Goal: Transaction & Acquisition: Obtain resource

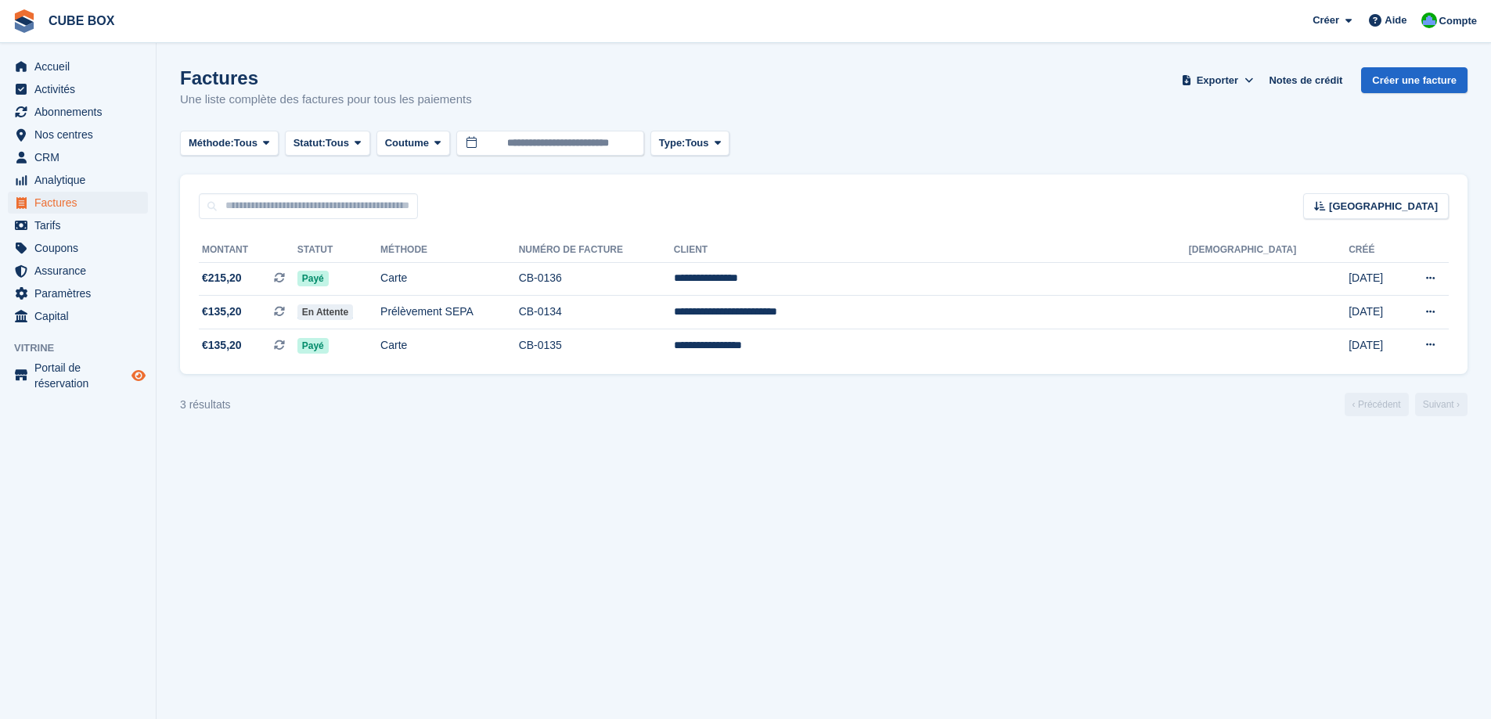
click at [139, 378] on icon "Boutique d'aperçu" at bounding box center [138, 375] width 14 height 13
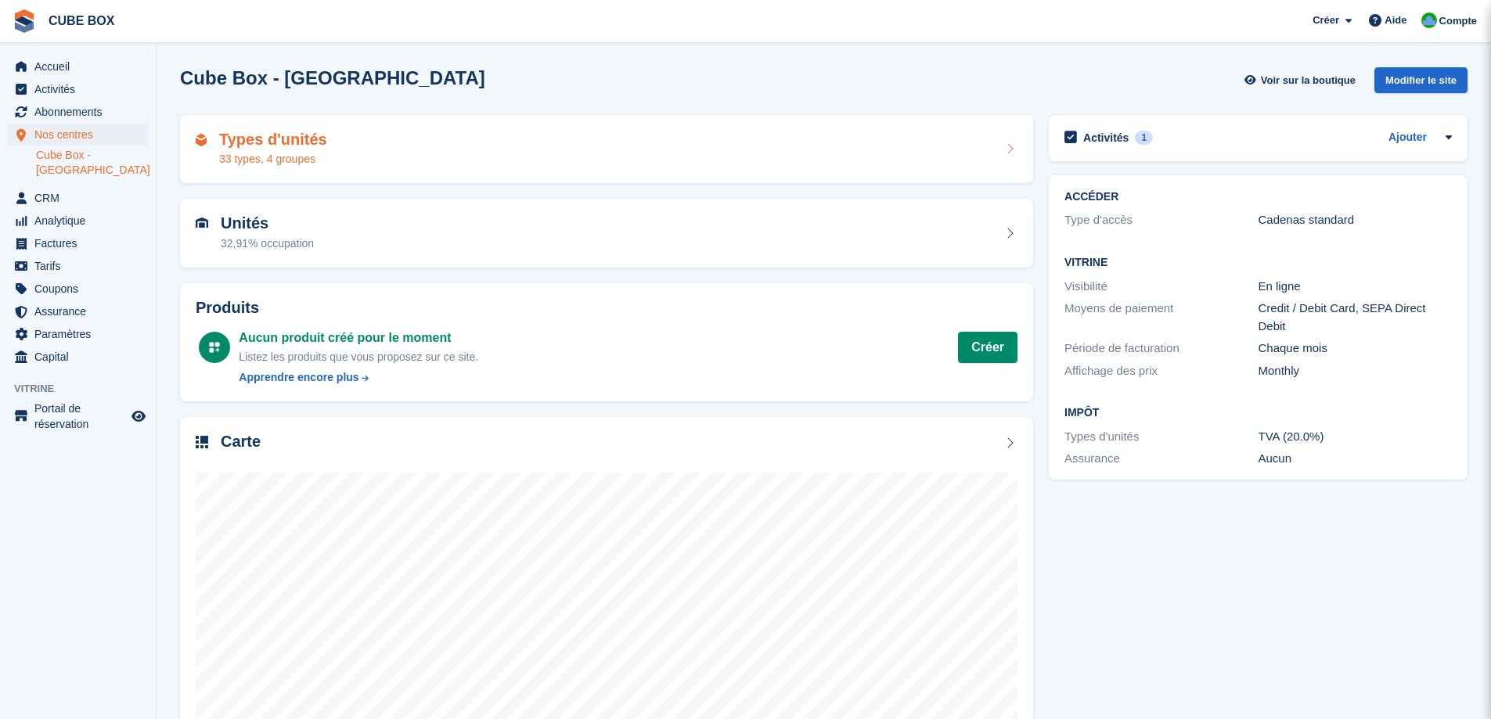
click at [362, 164] on div "Types d'unités 33 types, 4 groupes" at bounding box center [607, 150] width 822 height 38
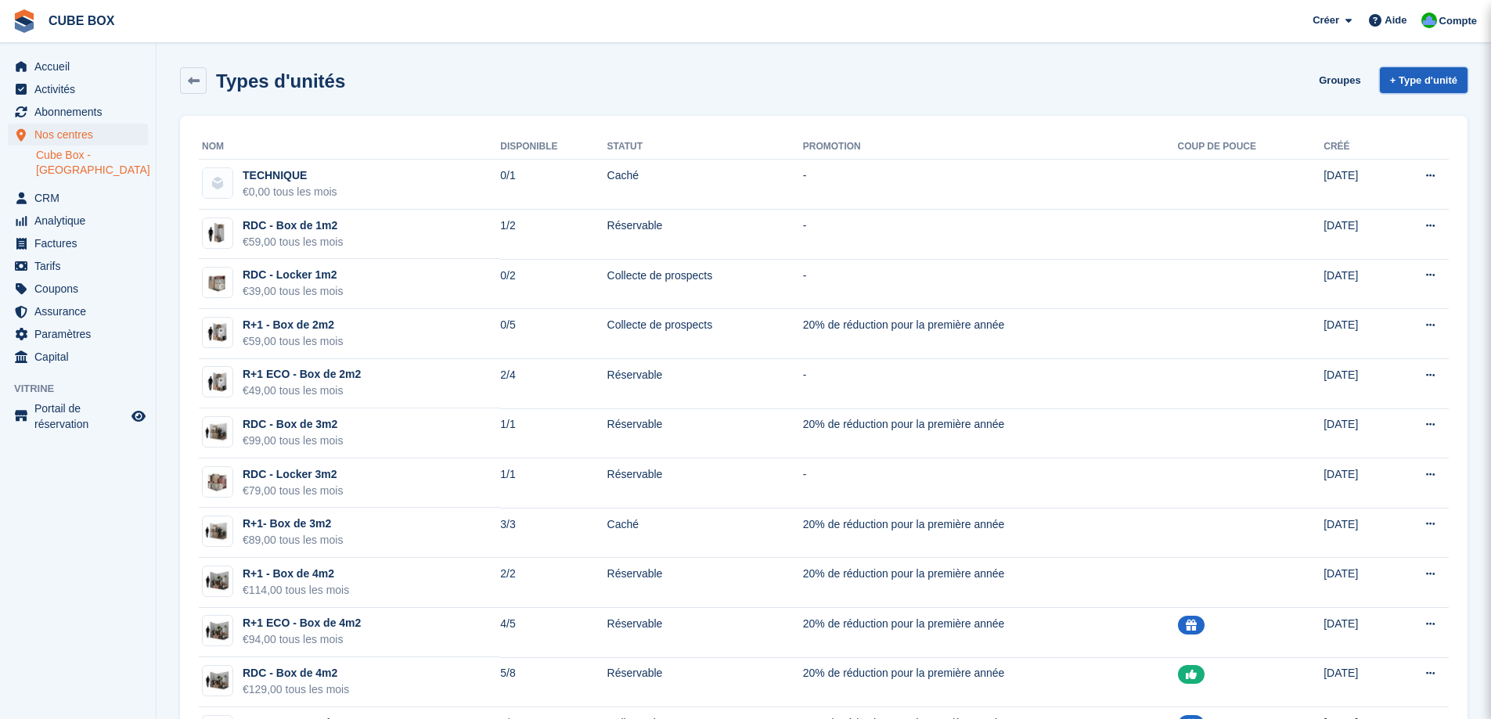
click at [1391, 79] on link "+ Type d'unité" at bounding box center [1424, 80] width 88 height 26
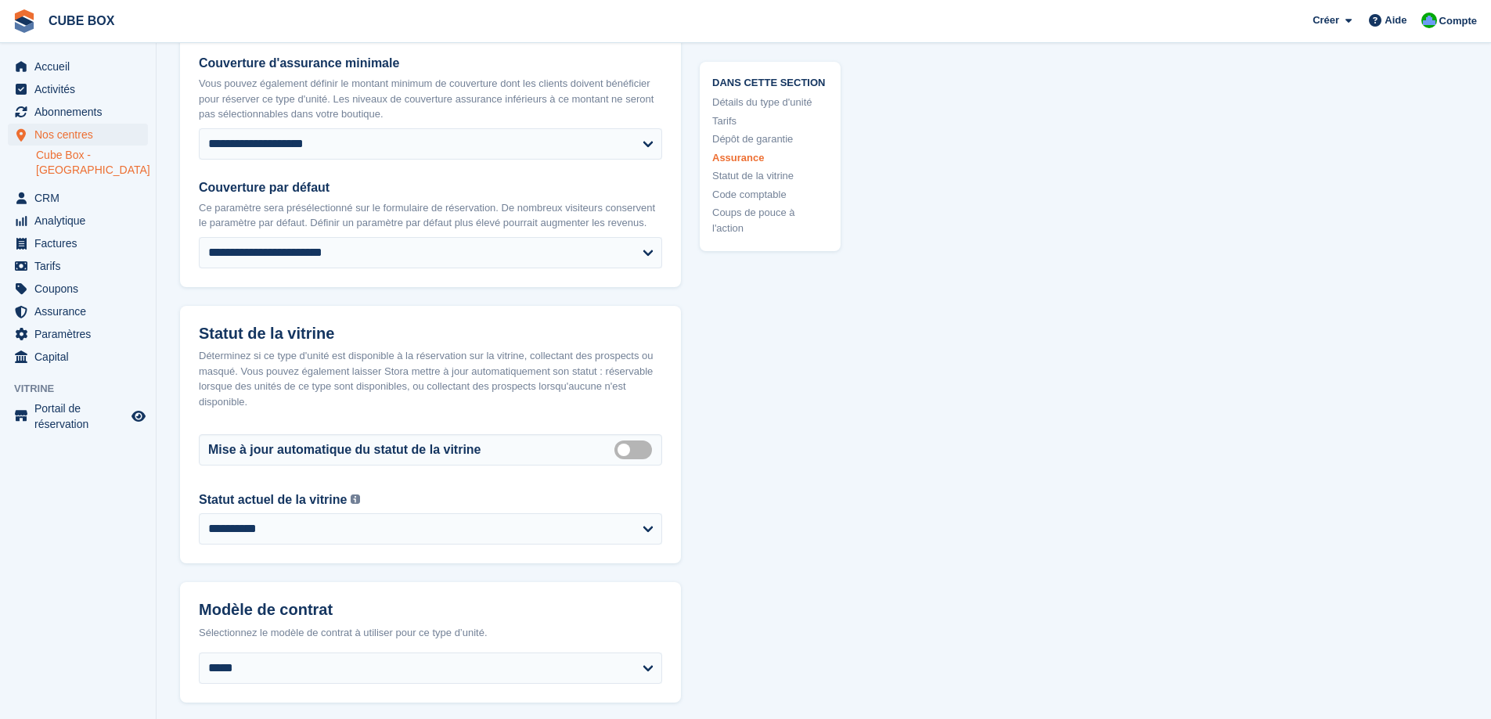
scroll to position [2191, 0]
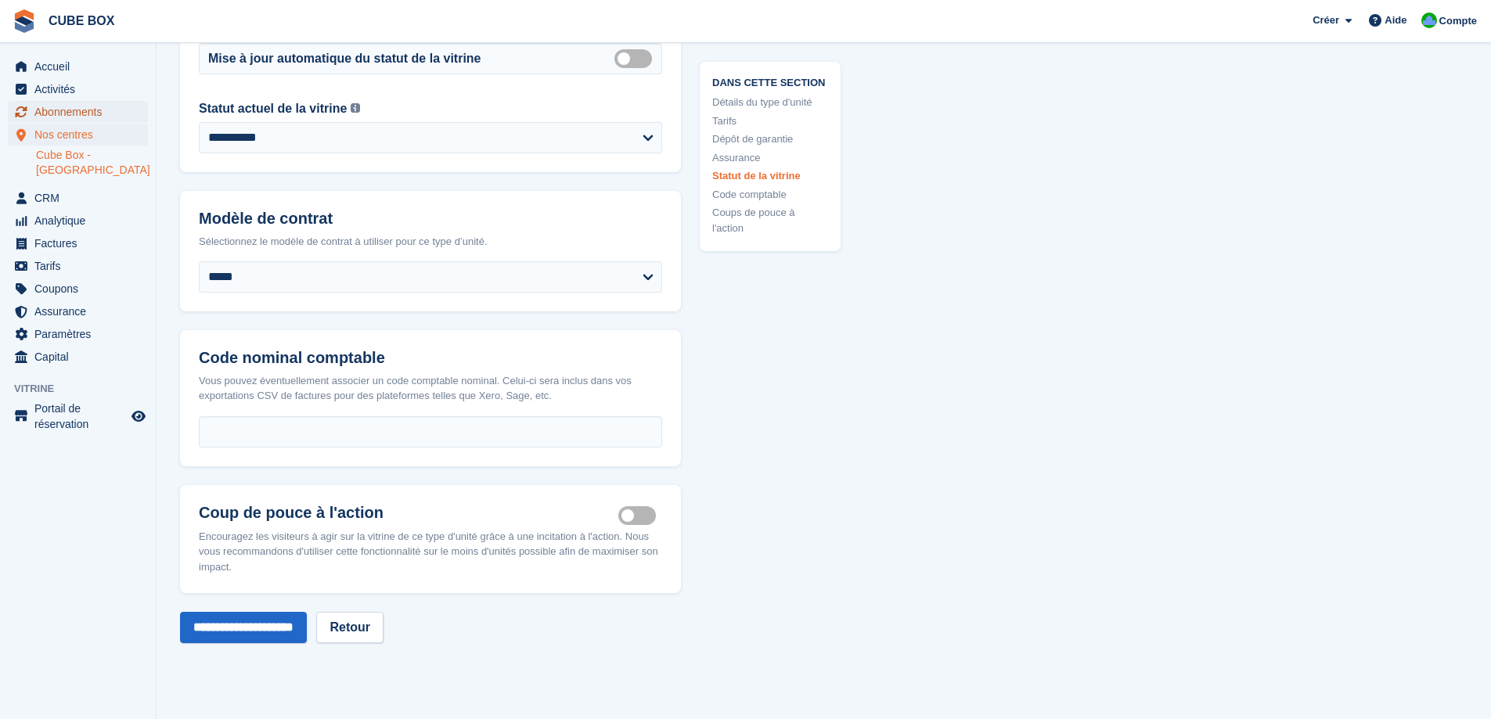
click at [70, 106] on span "Abonnements" at bounding box center [81, 112] width 94 height 22
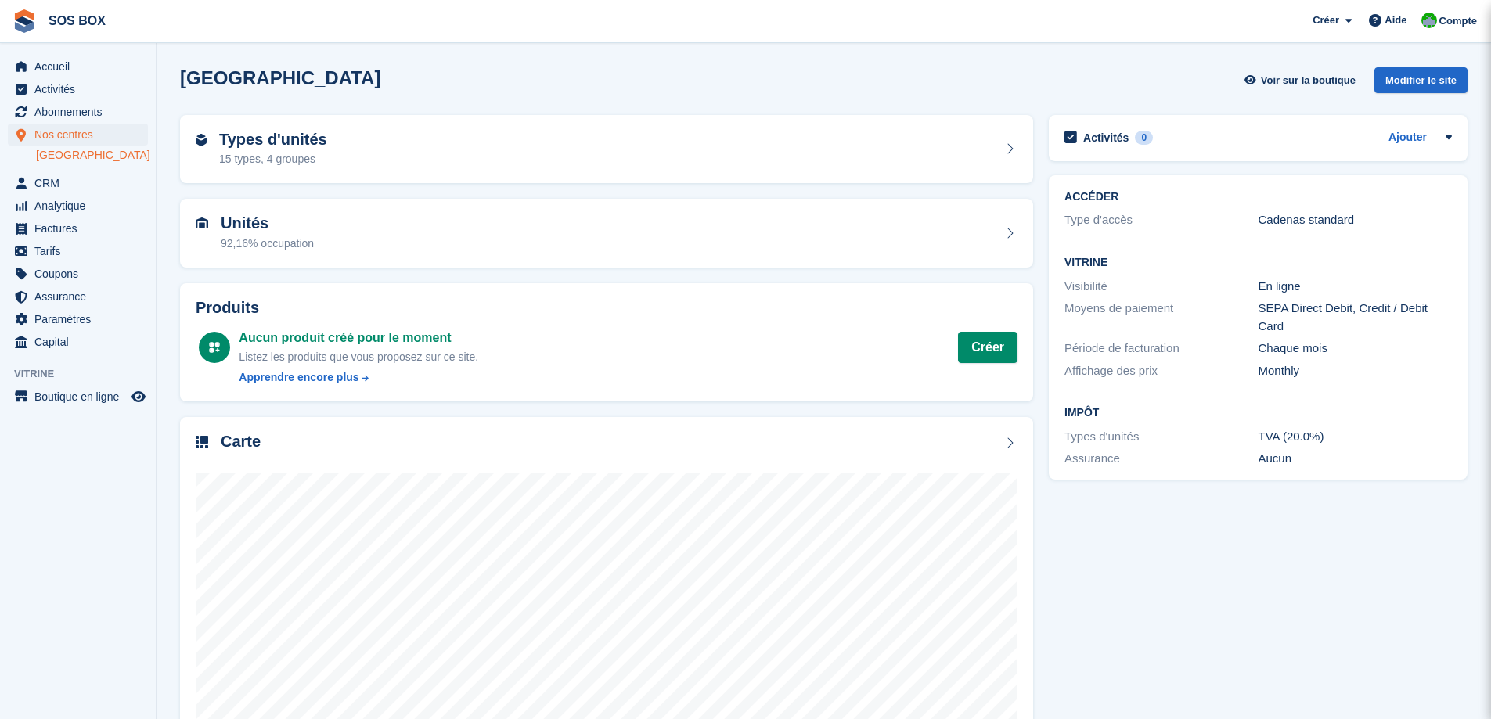
scroll to position [83, 0]
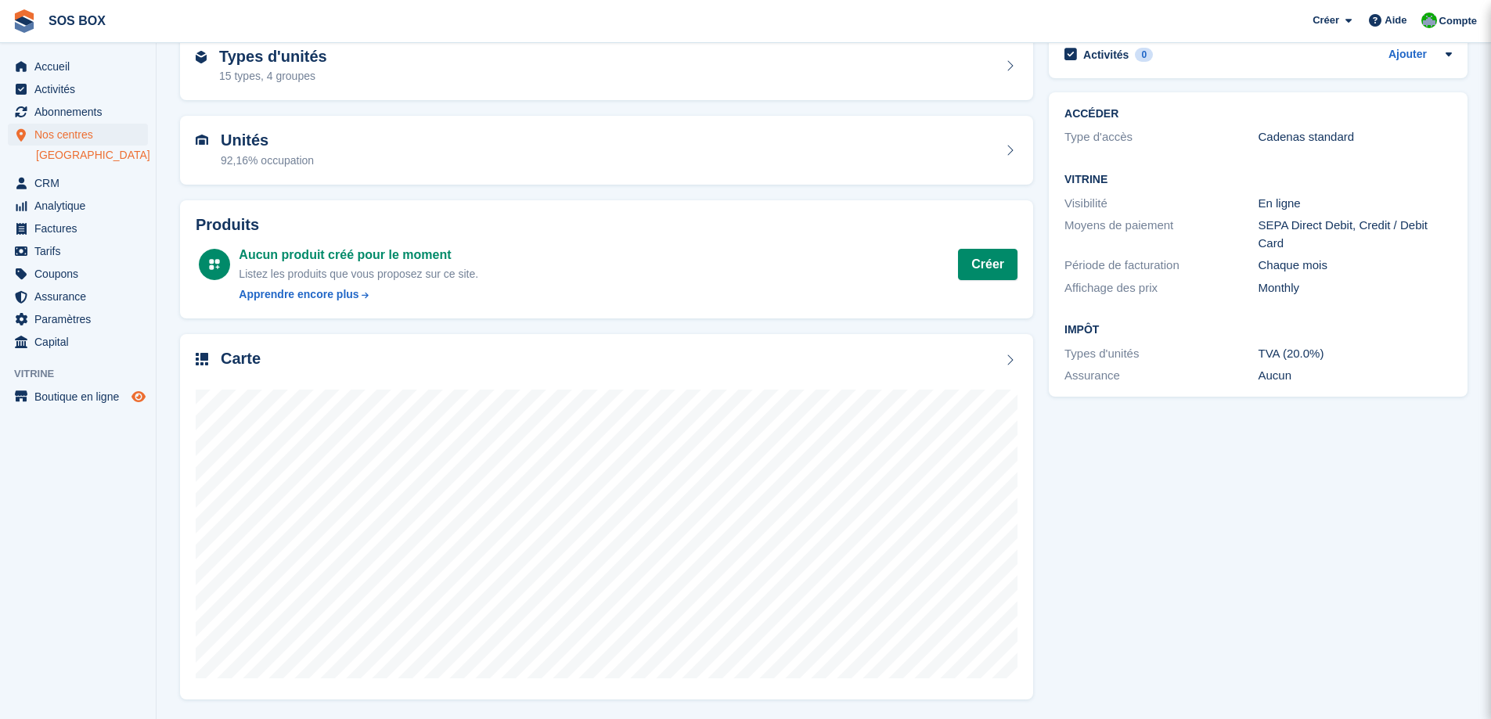
click at [132, 394] on icon "Boutique d'aperçu" at bounding box center [138, 397] width 14 height 13
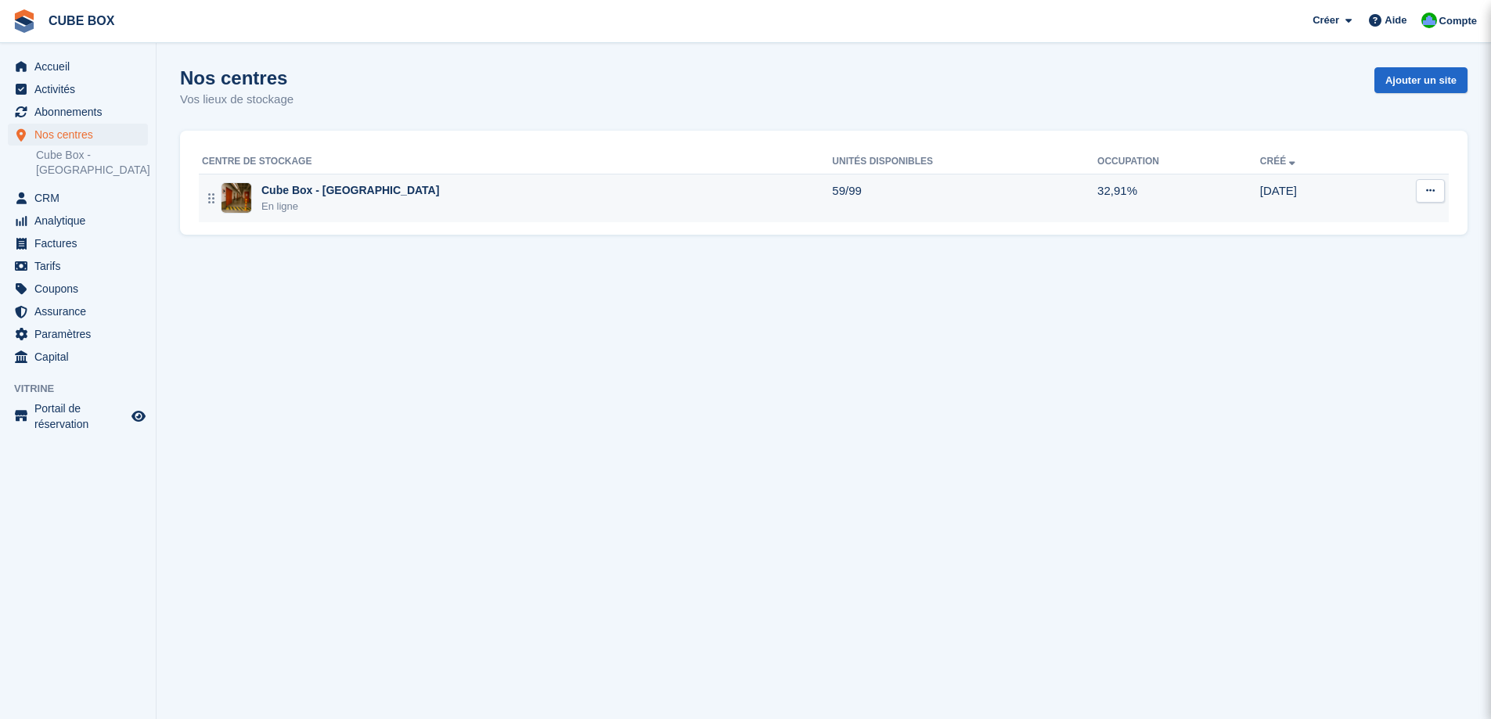
click at [337, 194] on div "Cube Box - [GEOGRAPHIC_DATA]" at bounding box center [350, 190] width 178 height 16
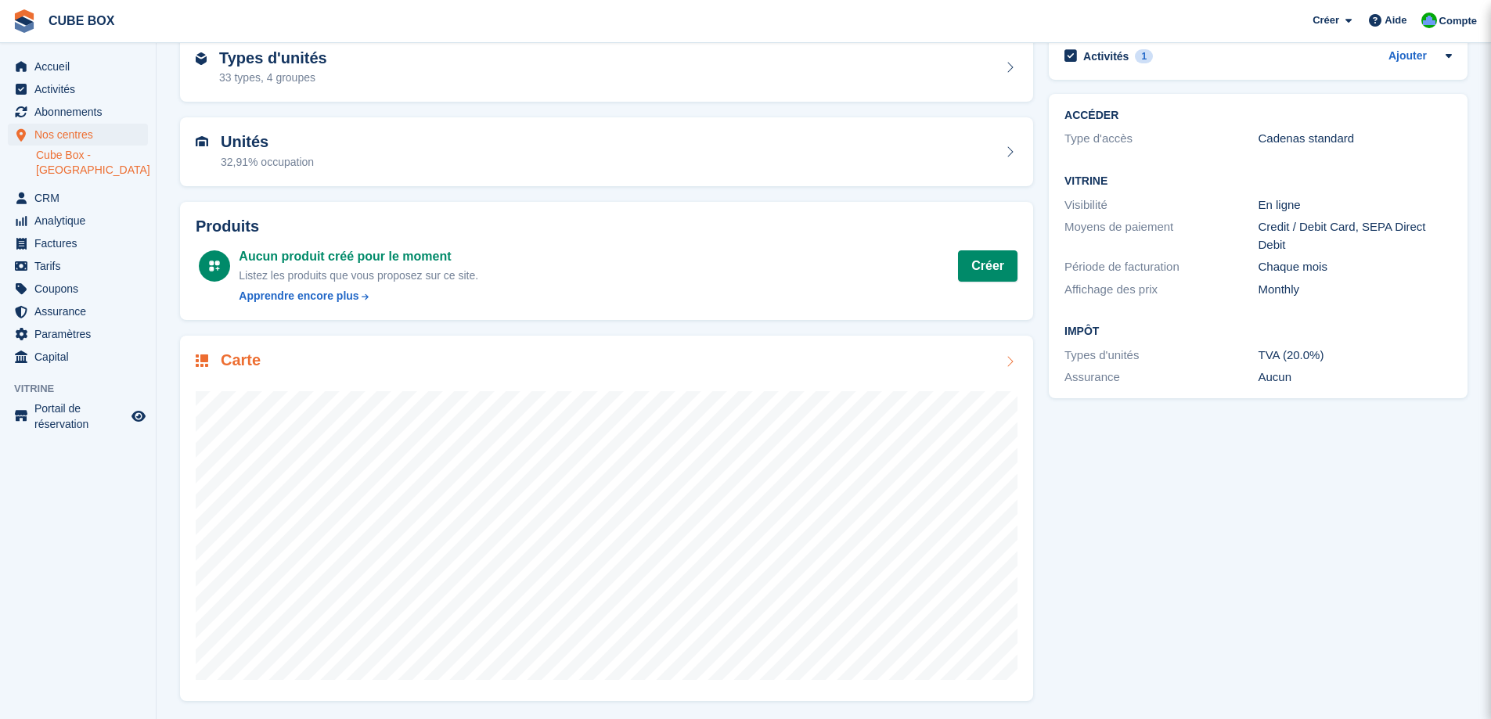
scroll to position [83, 0]
click at [51, 290] on span "Coupons" at bounding box center [81, 289] width 94 height 22
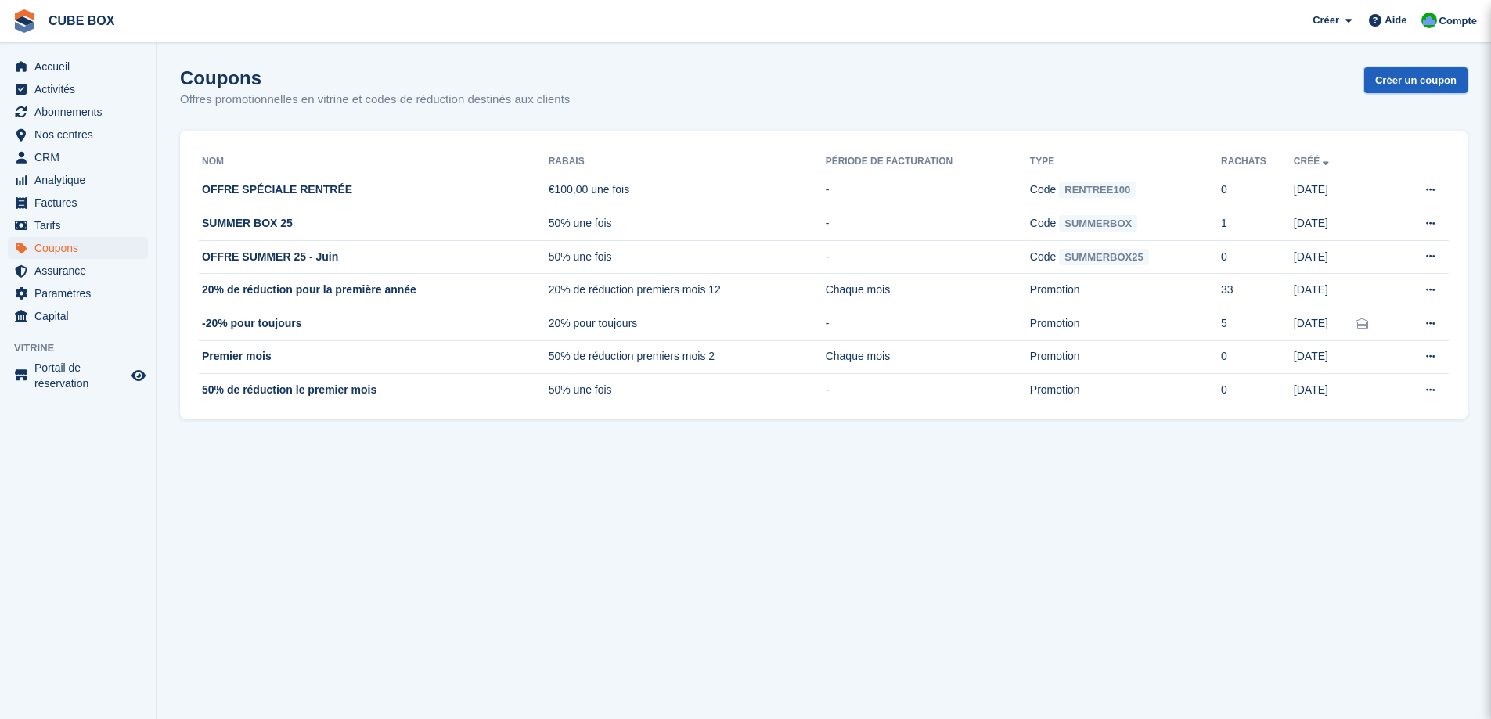
click at [1392, 77] on link "Créer un coupon" at bounding box center [1415, 80] width 103 height 26
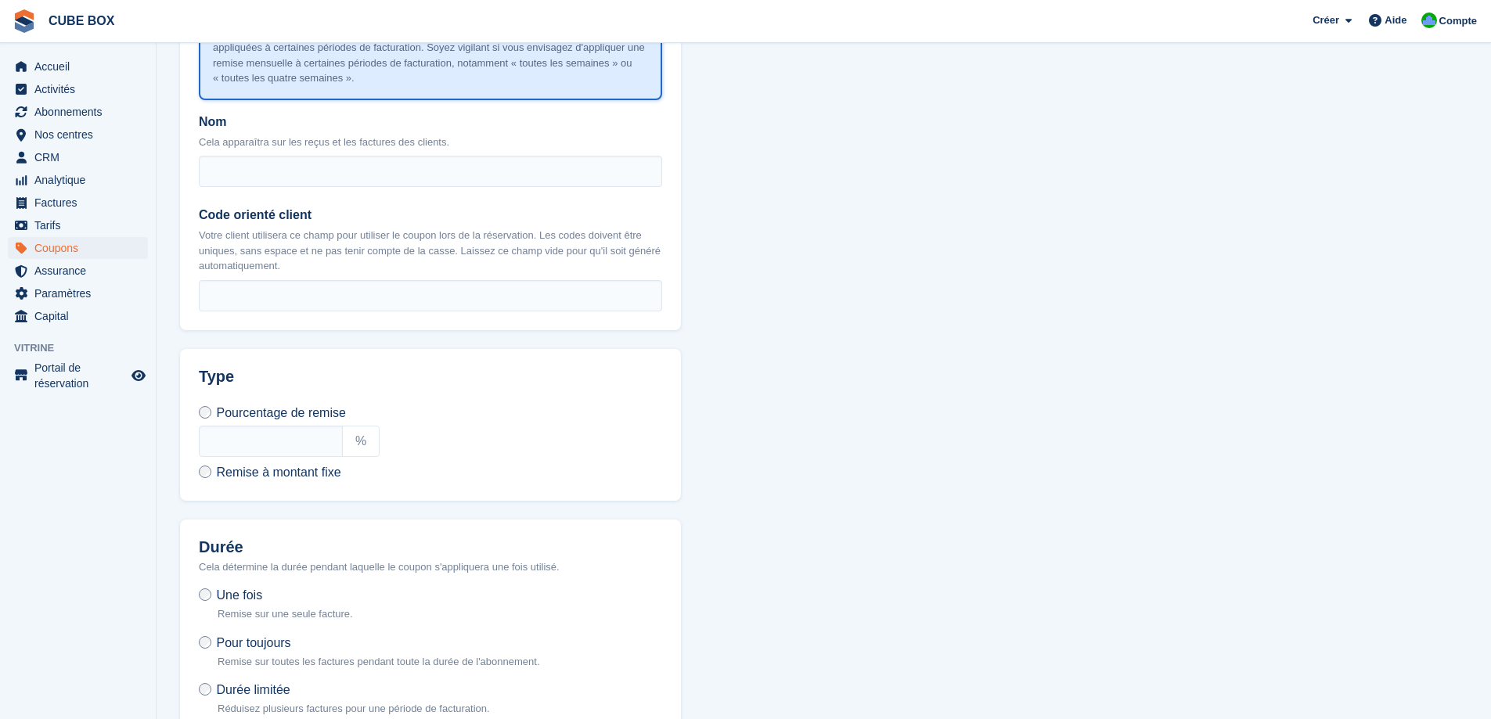
scroll to position [464, 0]
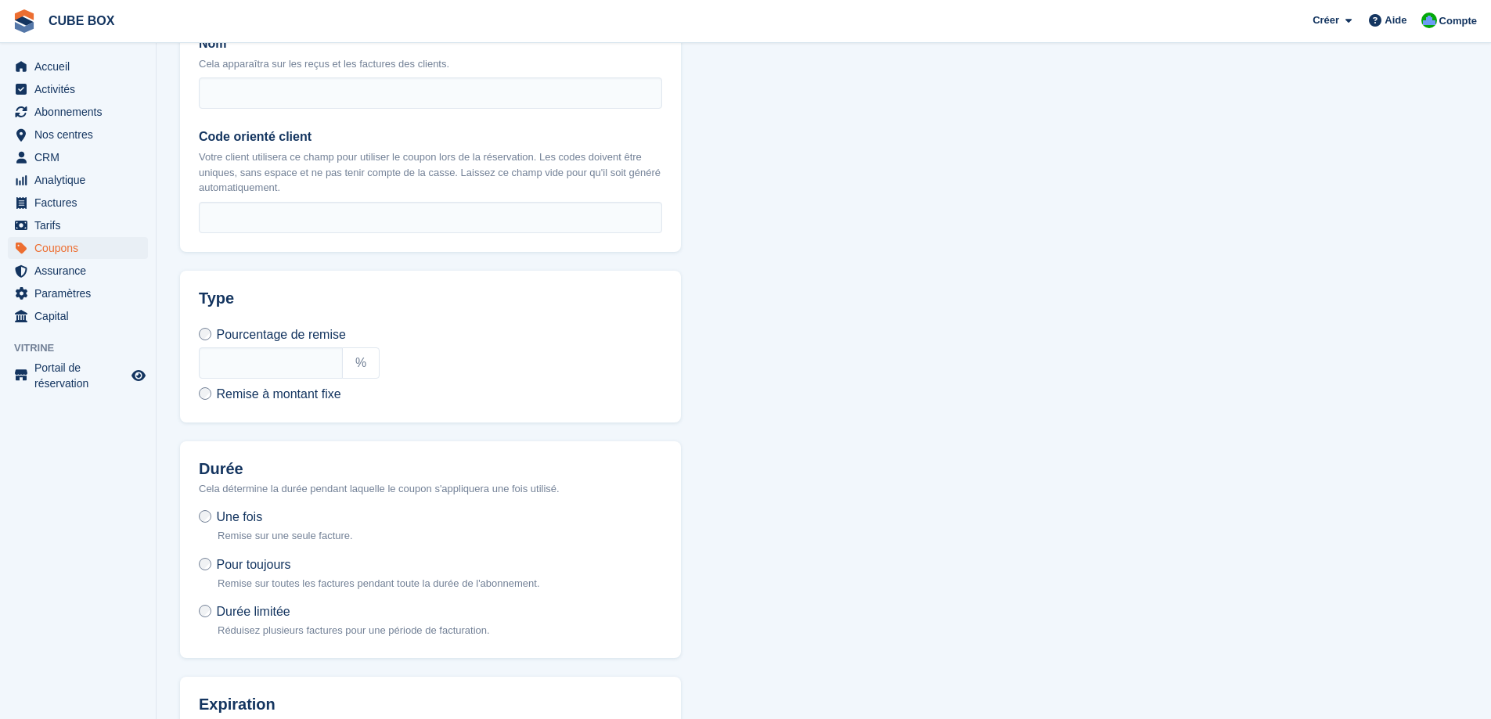
click at [211, 609] on label "Durée limitée Réduisez plusieurs factures pour une période de facturation." at bounding box center [344, 620] width 291 height 35
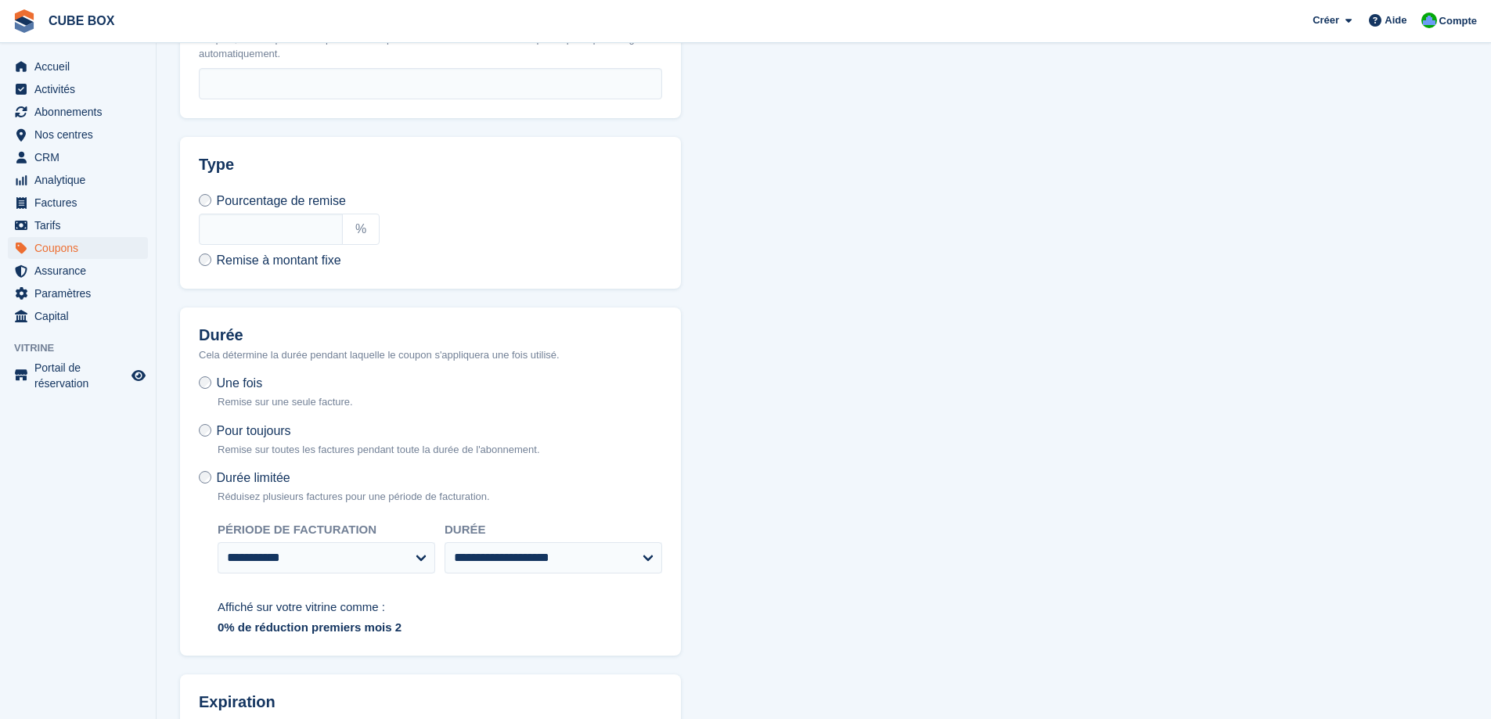
scroll to position [595, 0]
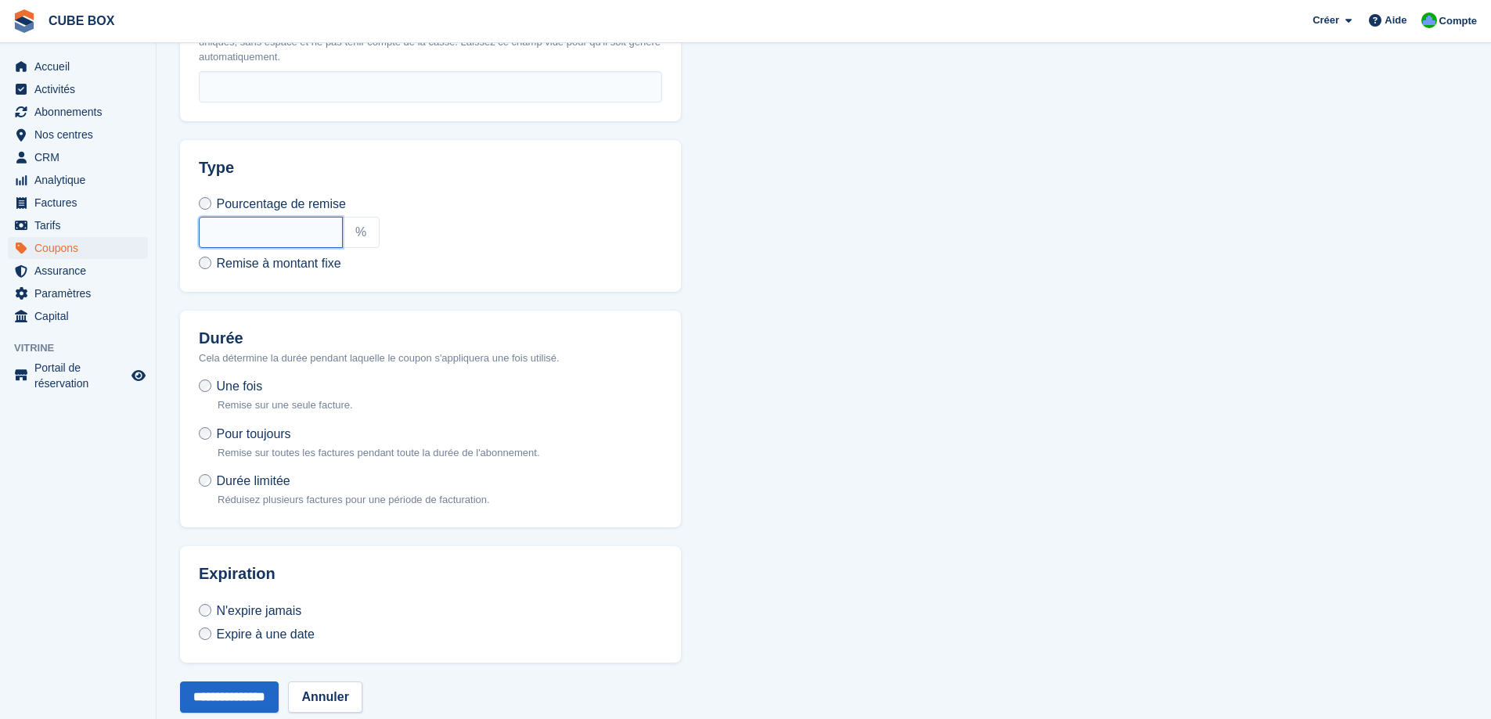
click at [311, 230] on input "text" at bounding box center [271, 232] width 144 height 31
click at [1452, 20] on span "Compte" at bounding box center [1458, 21] width 38 height 16
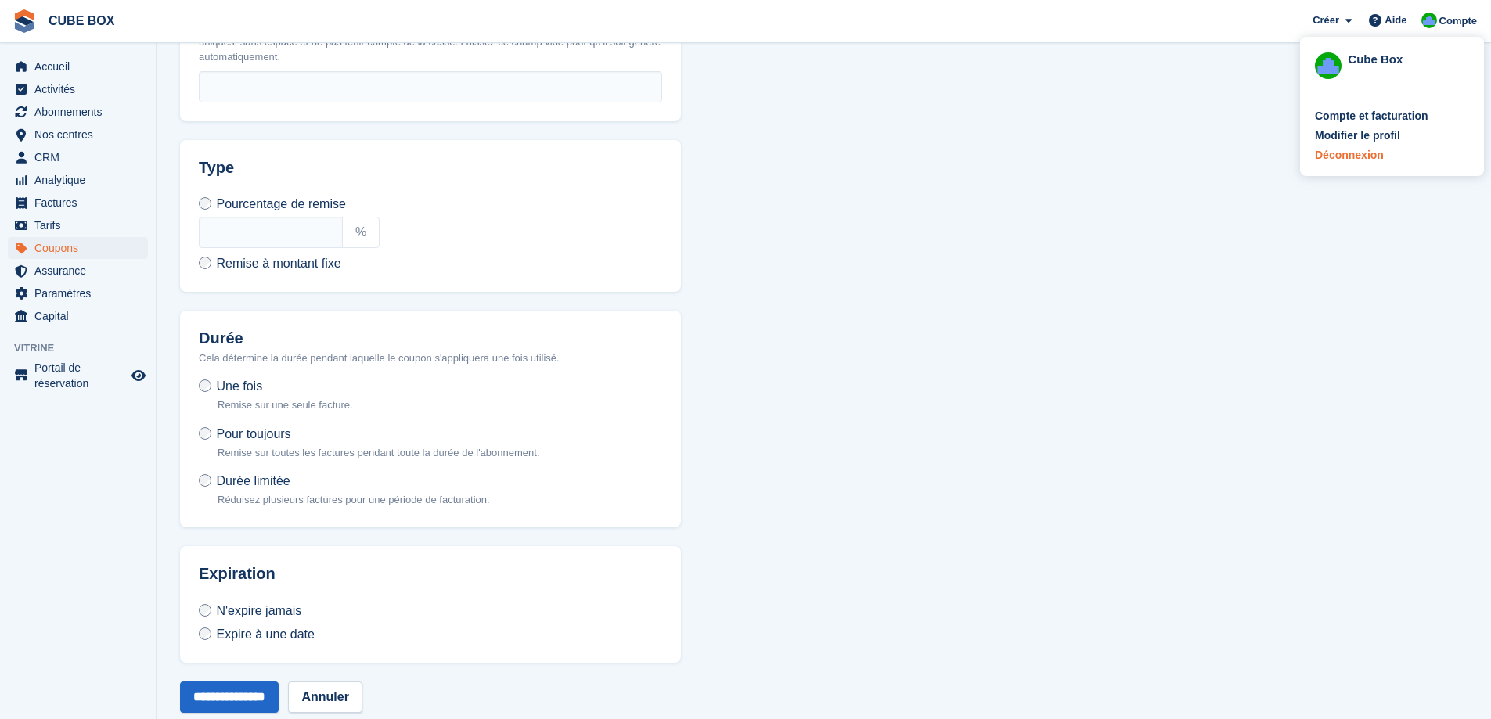
click at [1362, 157] on div "Déconnexion" at bounding box center [1349, 155] width 69 height 16
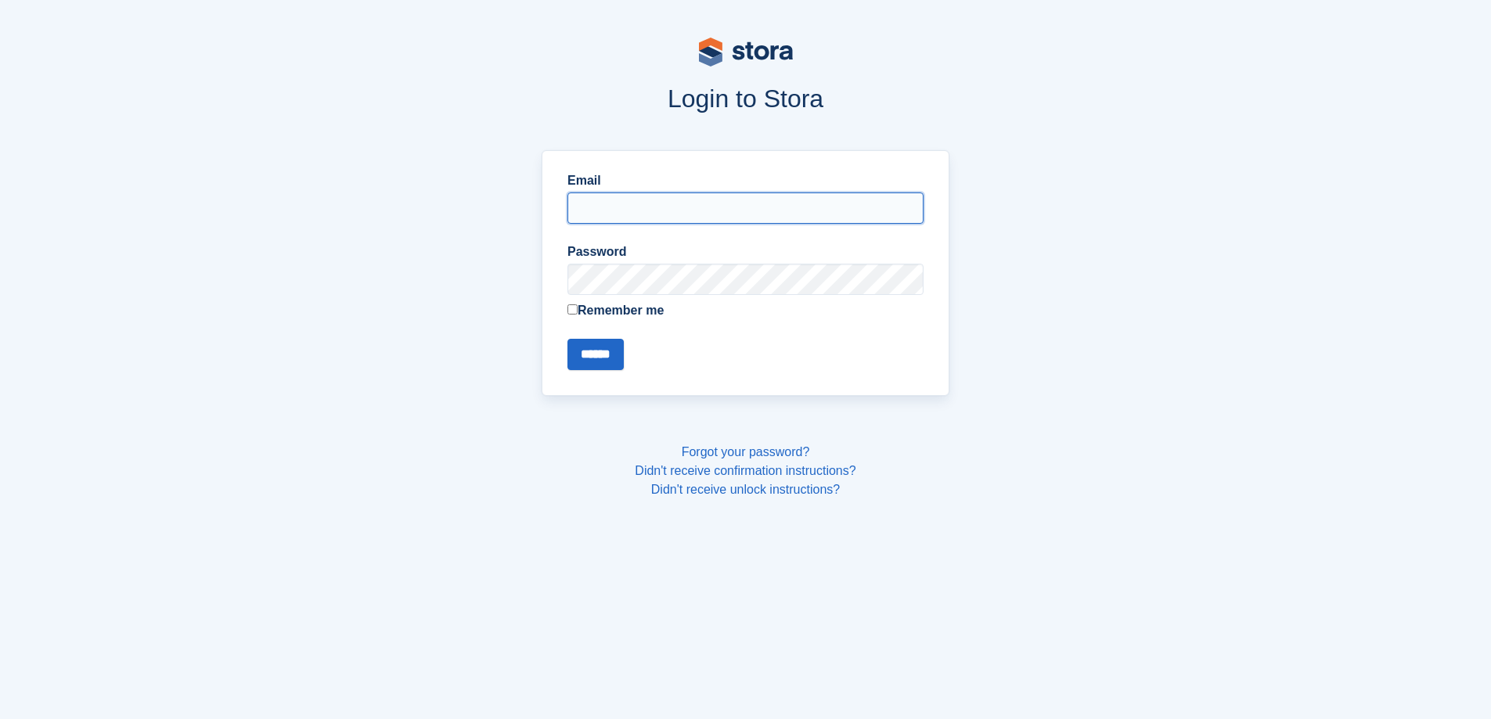
type input "**********"
click at [617, 359] on input "******" at bounding box center [595, 354] width 56 height 31
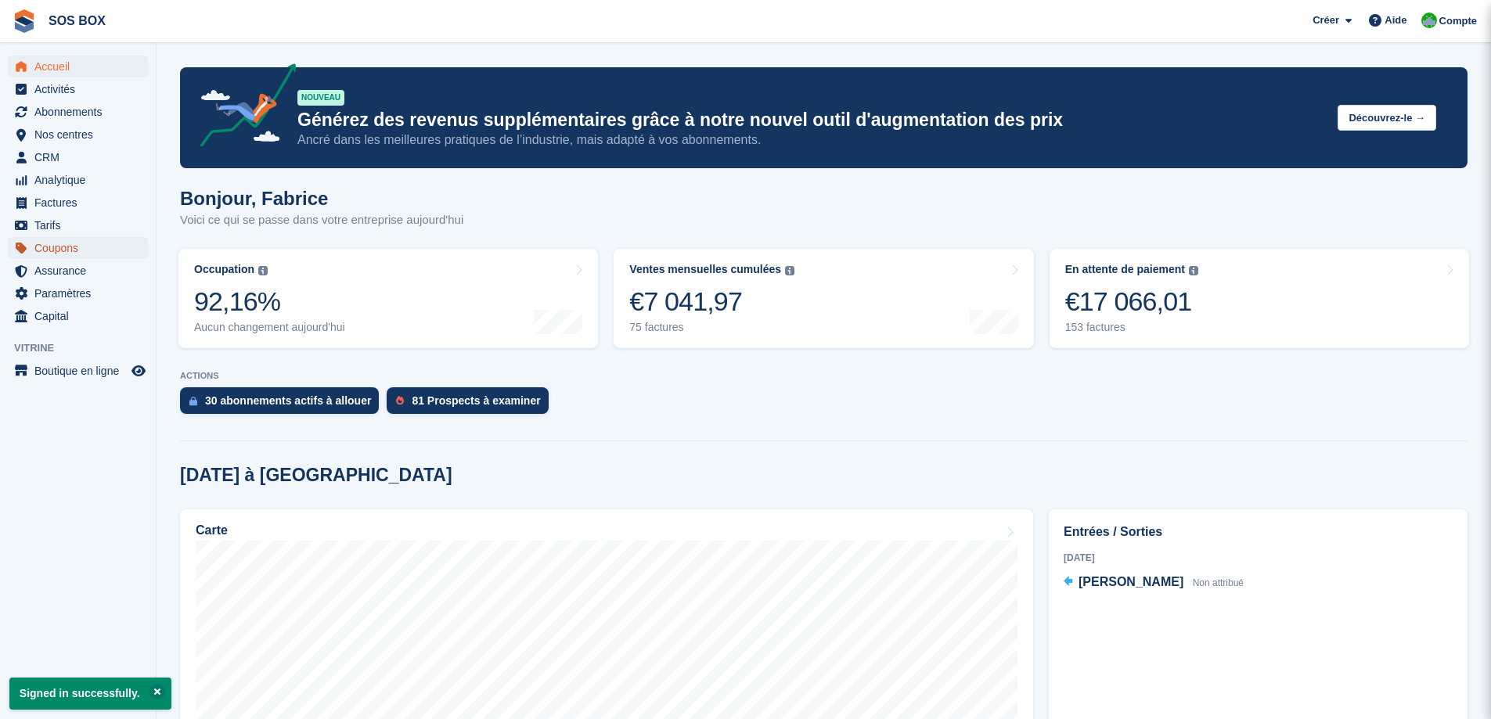
click at [47, 247] on span "Coupons" at bounding box center [81, 248] width 94 height 22
